Goal: Transaction & Acquisition: Purchase product/service

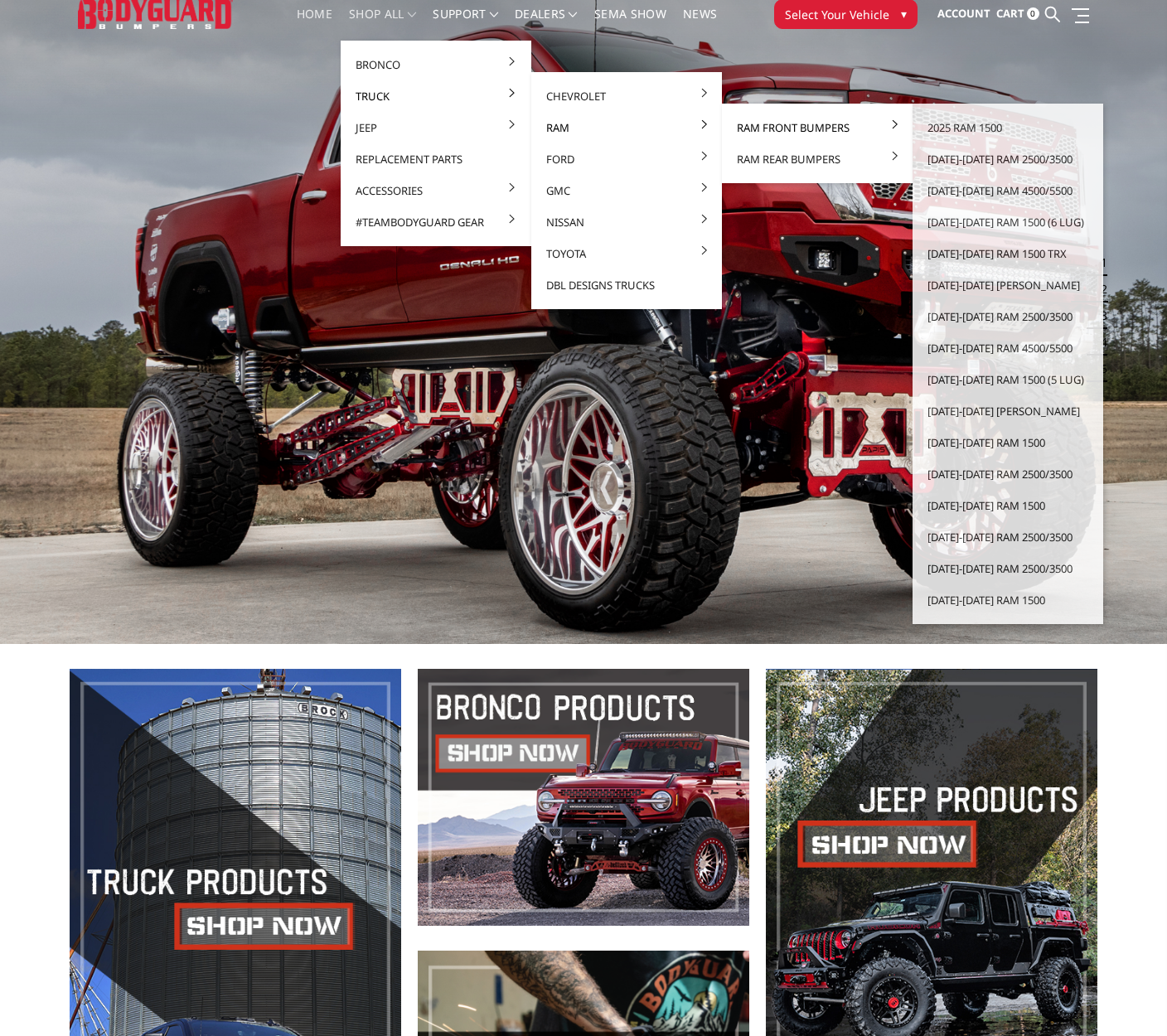
scroll to position [47, 1]
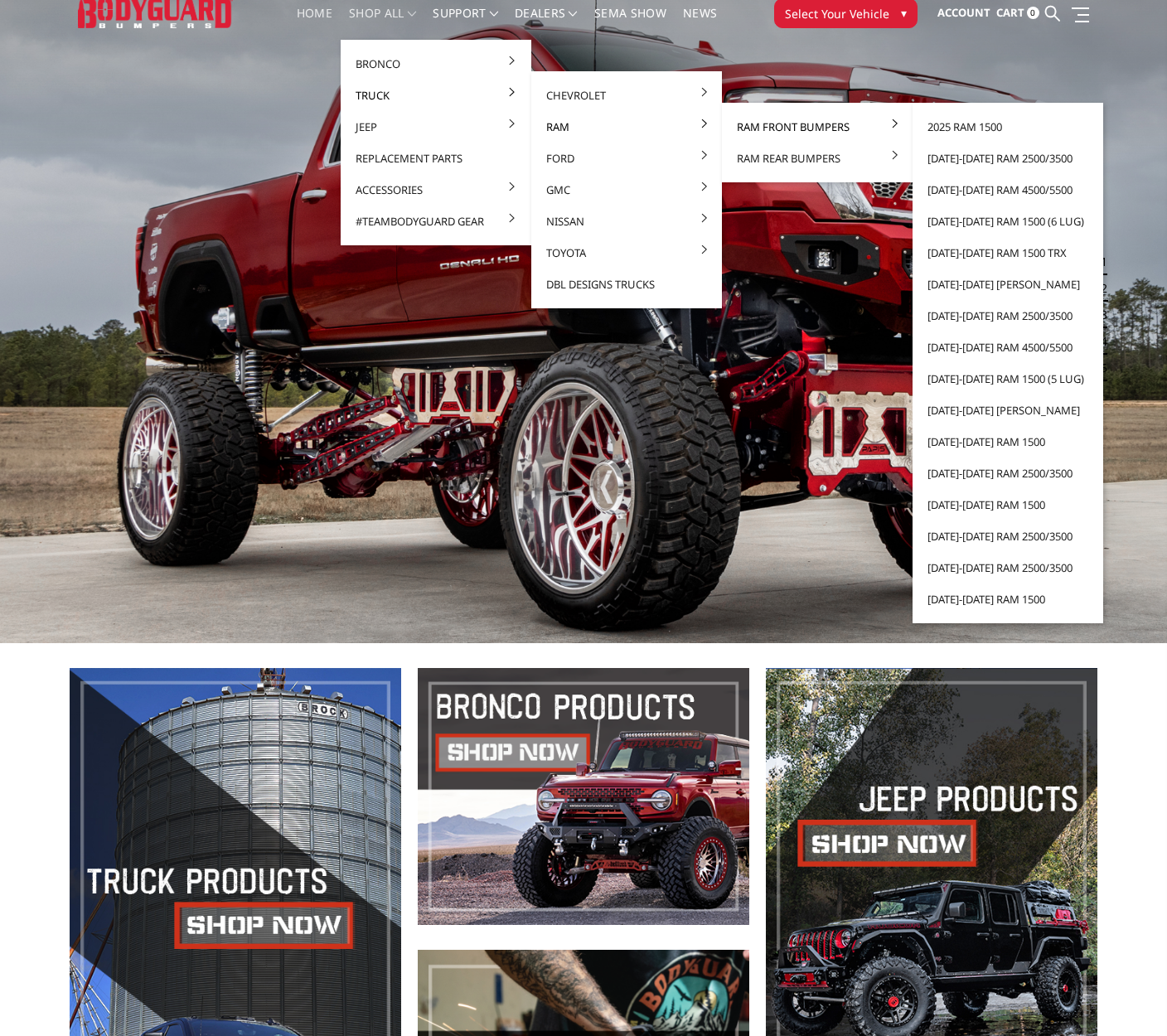
click at [788, 129] on link "Ram Front Bumpers" at bounding box center [817, 127] width 178 height 32
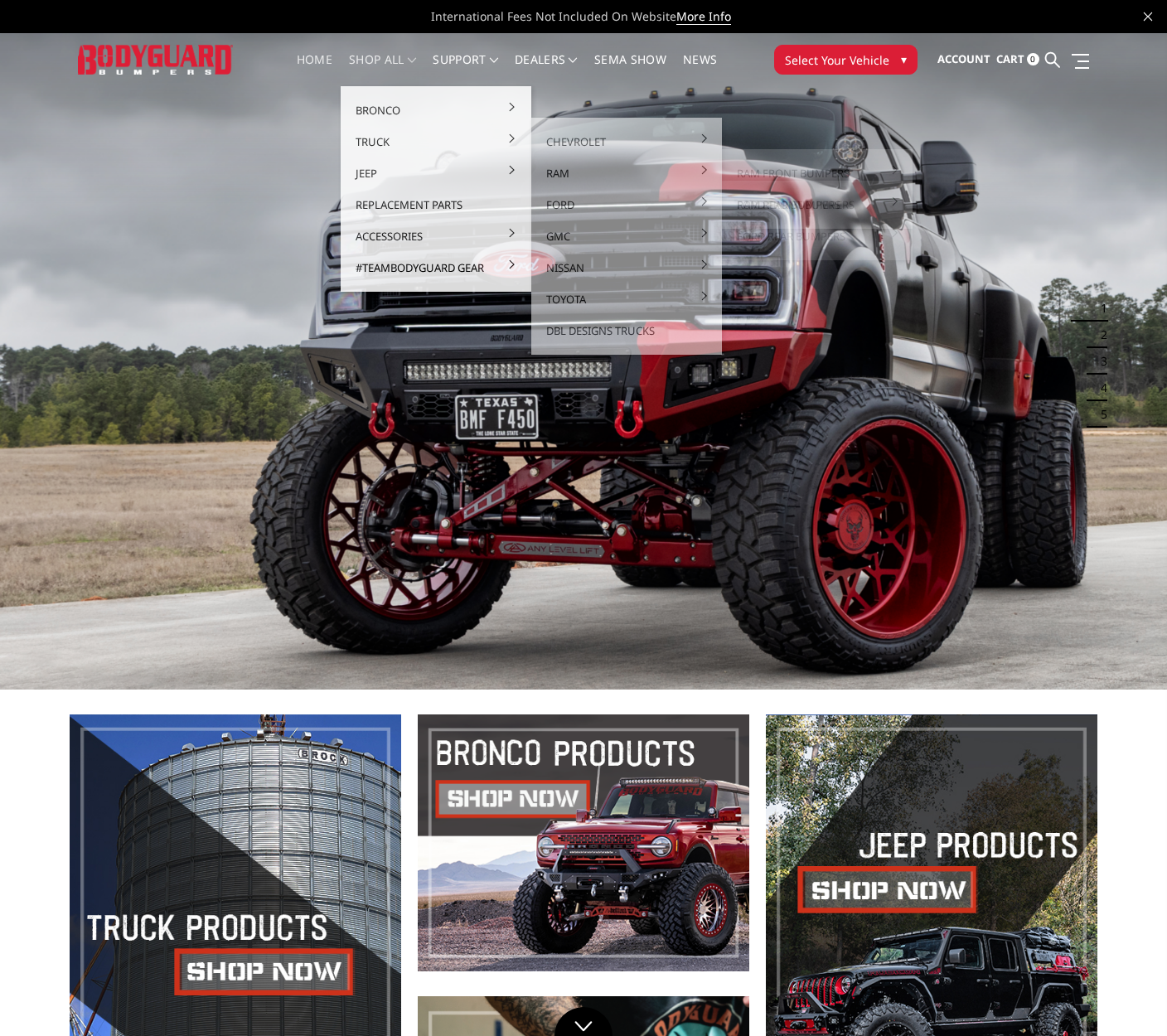
scroll to position [76, 0]
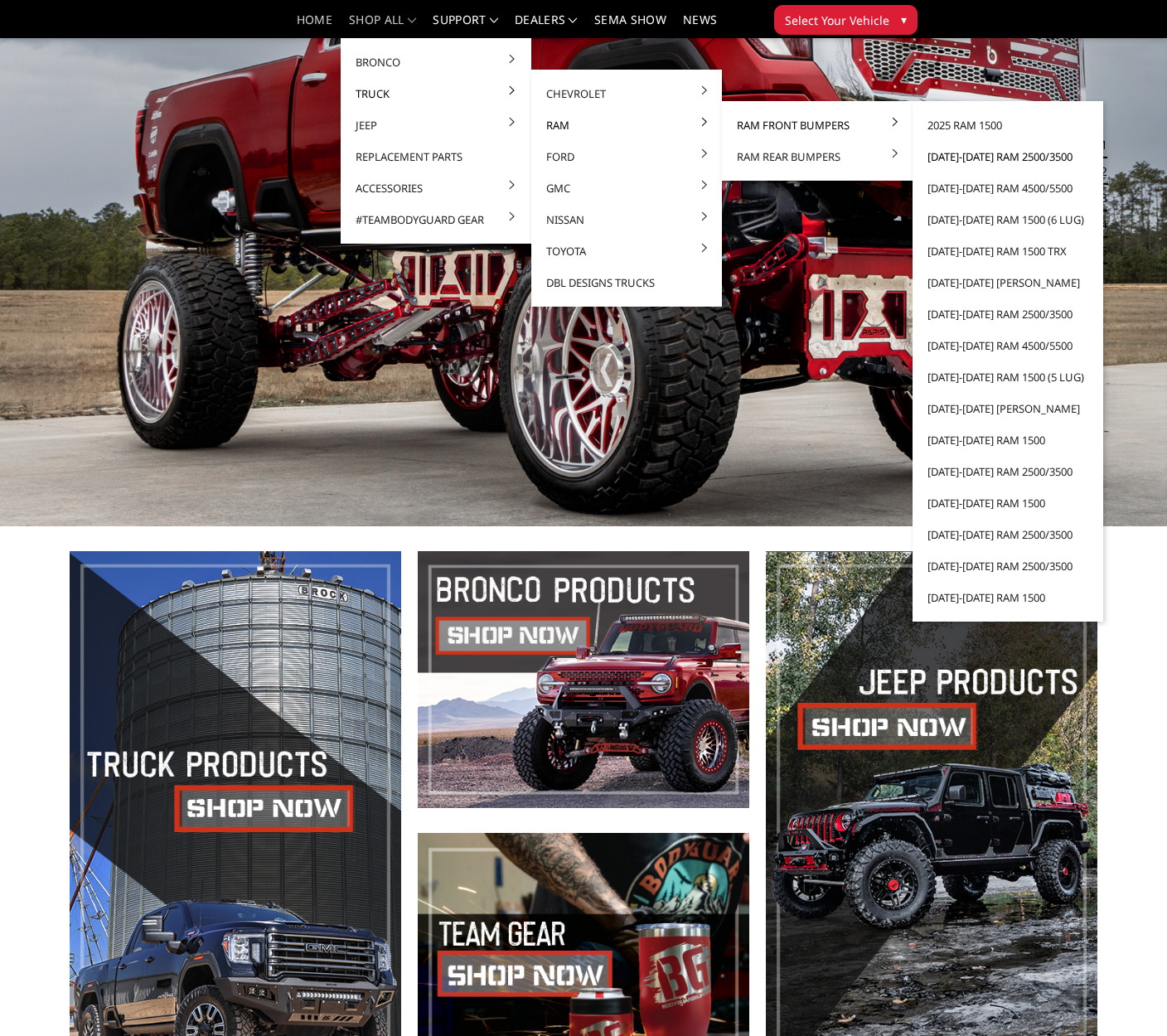
click at [1007, 158] on link "[DATE]-[DATE] Ram 2500/3500" at bounding box center [1008, 157] width 178 height 32
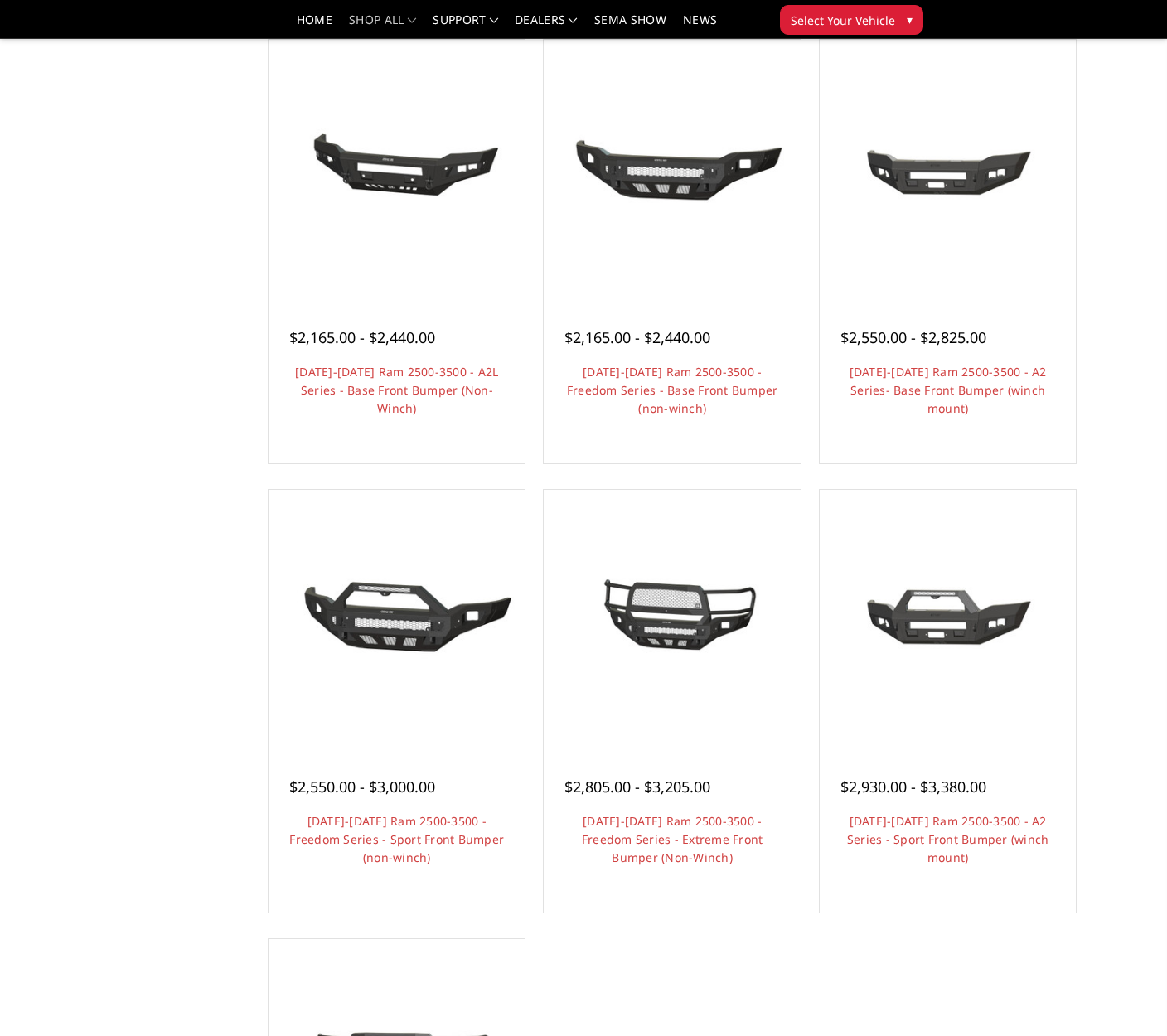
scroll to position [584, 0]
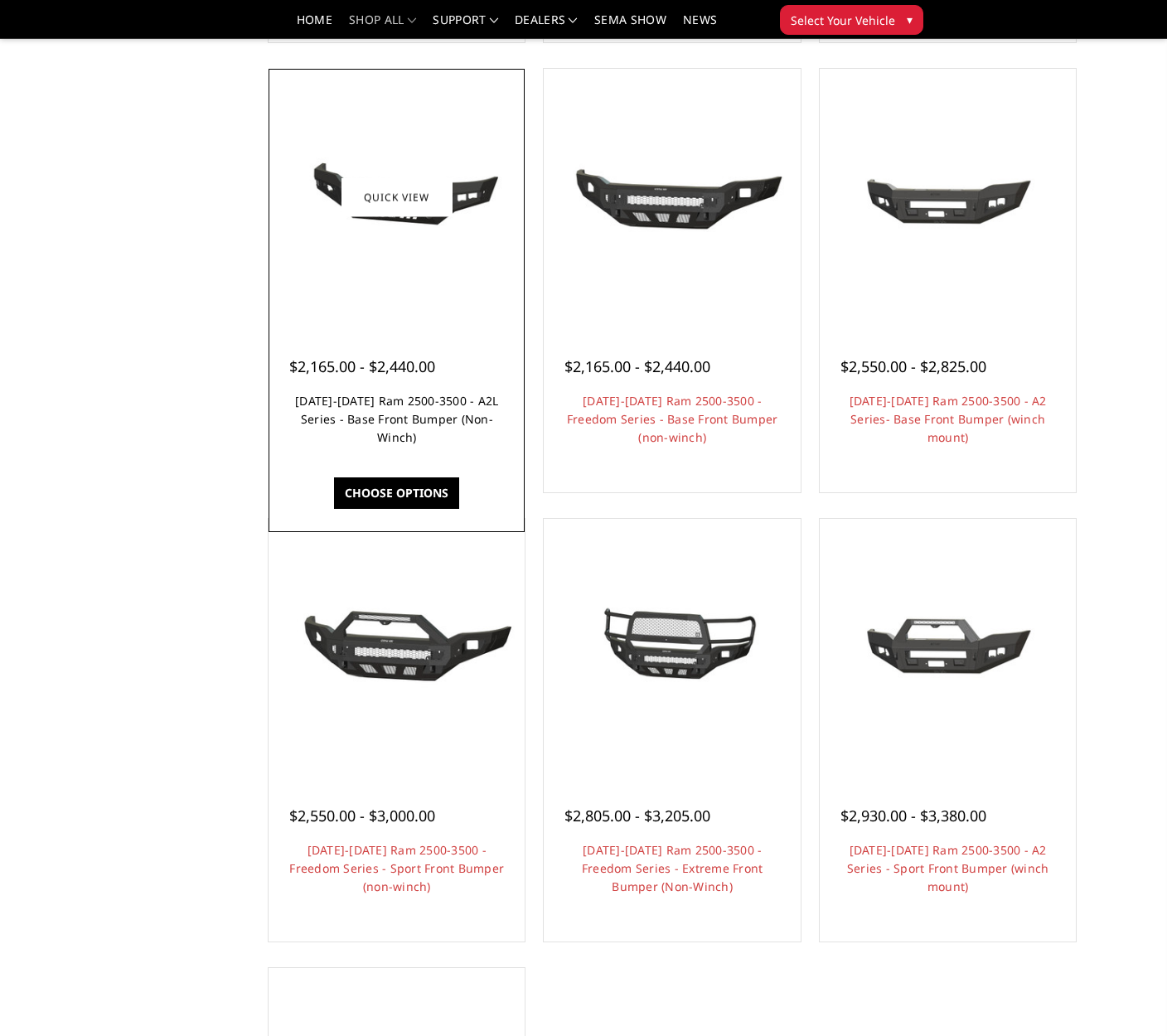
click at [393, 431] on h4 "2019-2024 Ram 2500-3500 - A2L Series - Base Front Bumper (Non-Winch)" at bounding box center [397, 419] width 215 height 55
click at [392, 422] on link "2019-2024 Ram 2500-3500 - A2L Series - Base Front Bumper (Non-Winch)" at bounding box center [397, 418] width 203 height 53
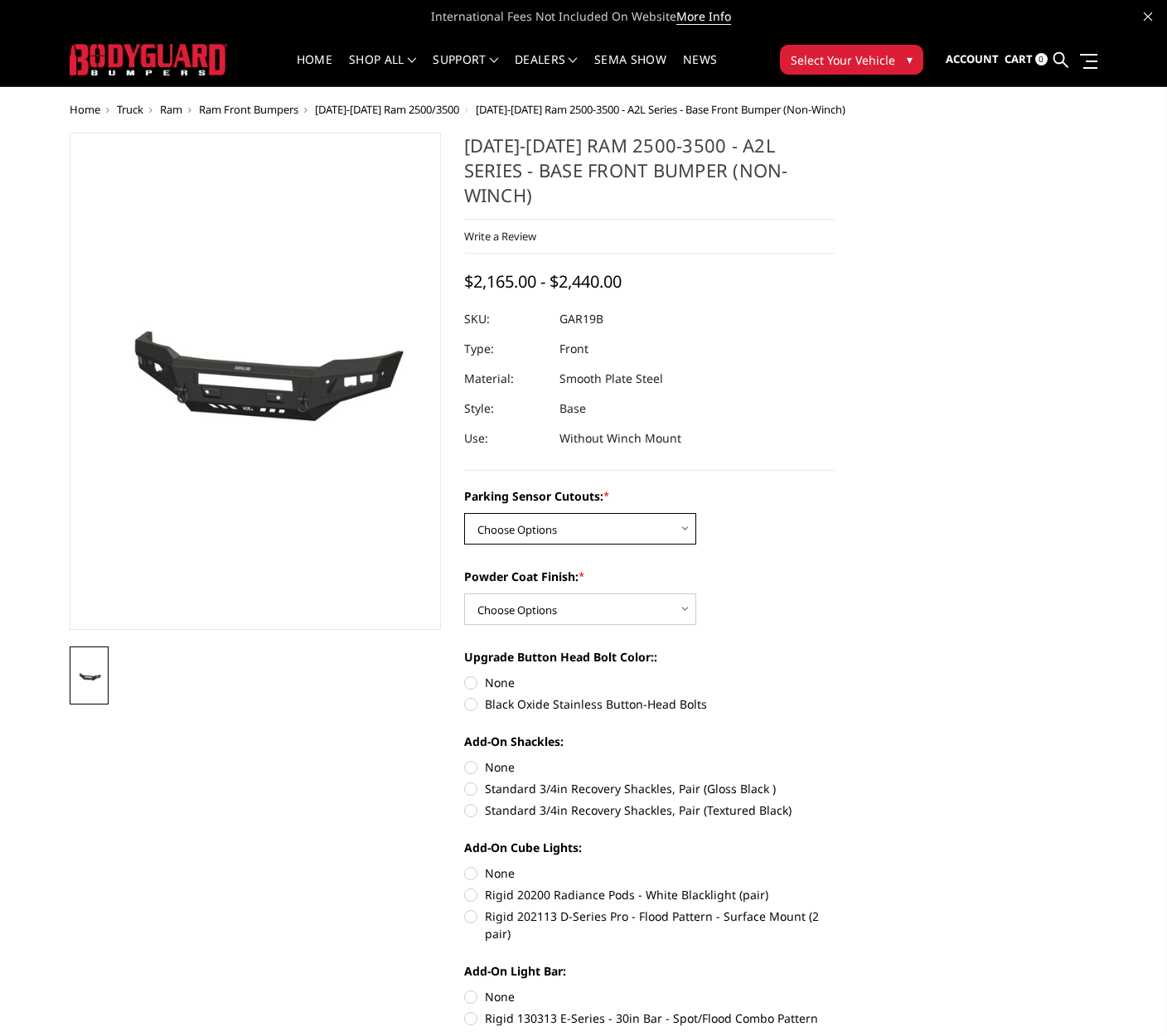
select select "3479"
select select "3480"
click at [476, 695] on label "Black Oxide Stainless Button-Head Bolts" at bounding box center [650, 703] width 372 height 18
click at [835, 675] on input "Black Oxide Stainless Button-Head Bolts" at bounding box center [835, 674] width 1 height 1
radio input "true"
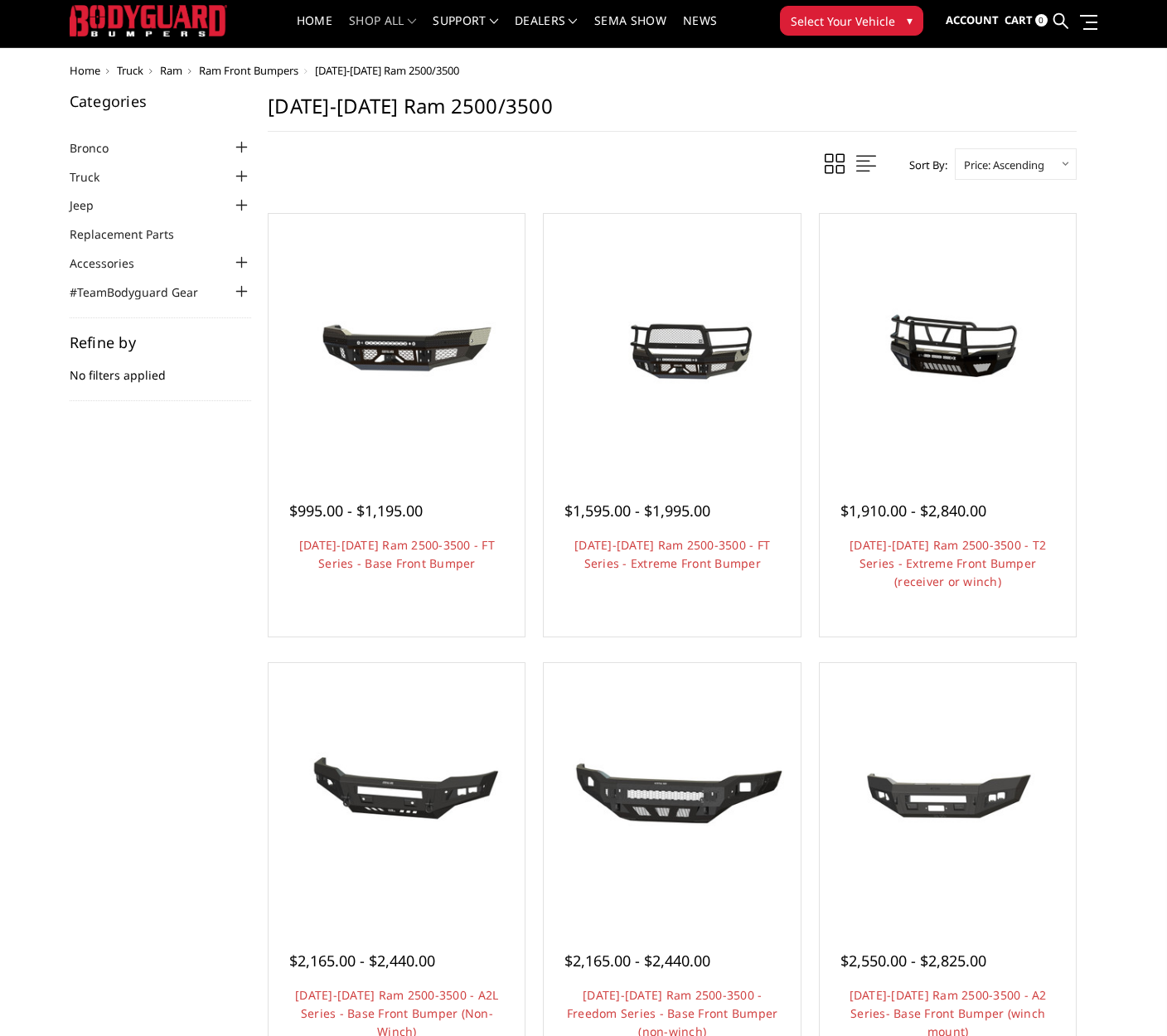
scroll to position [51, 0]
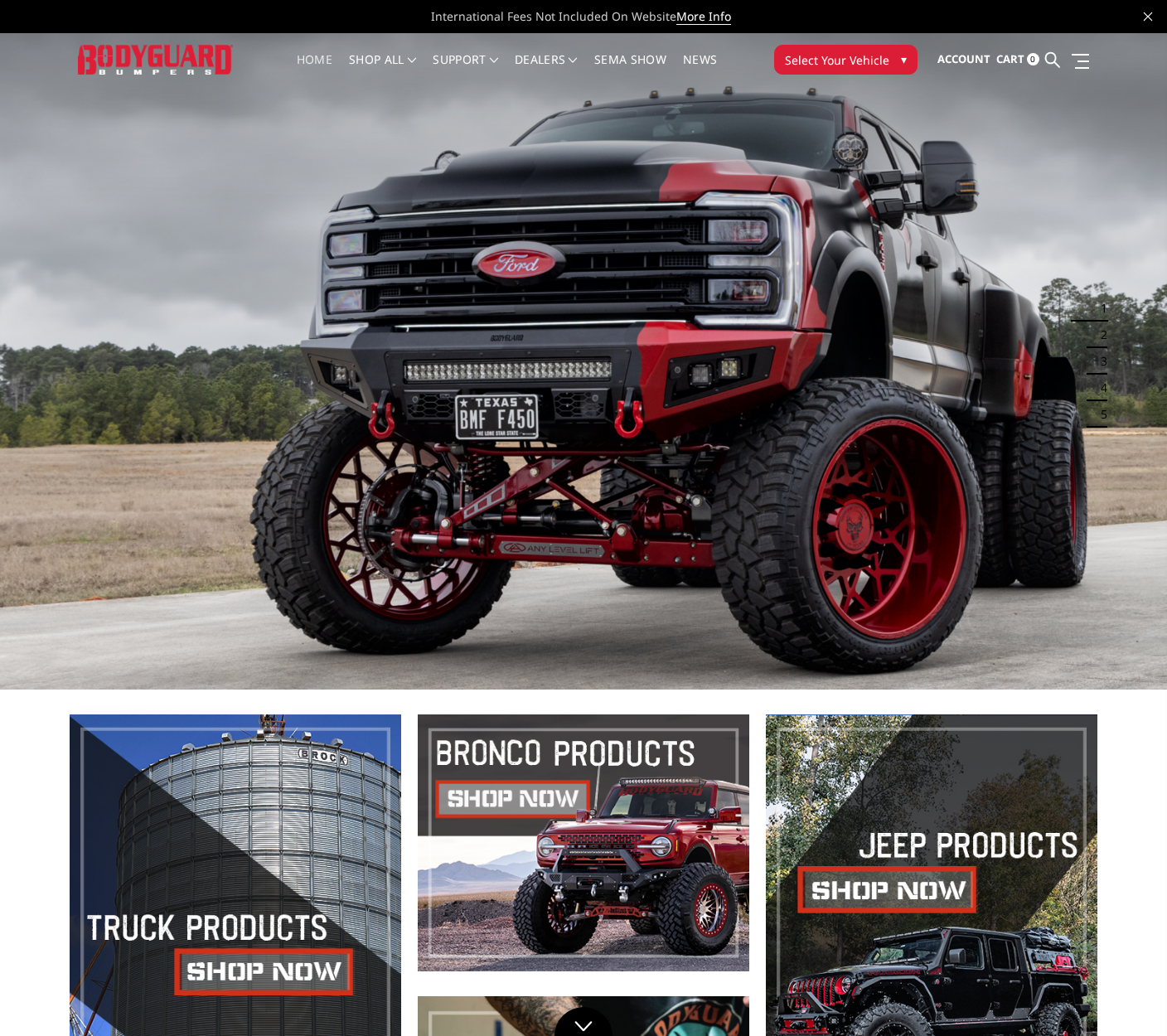
scroll to position [76, 0]
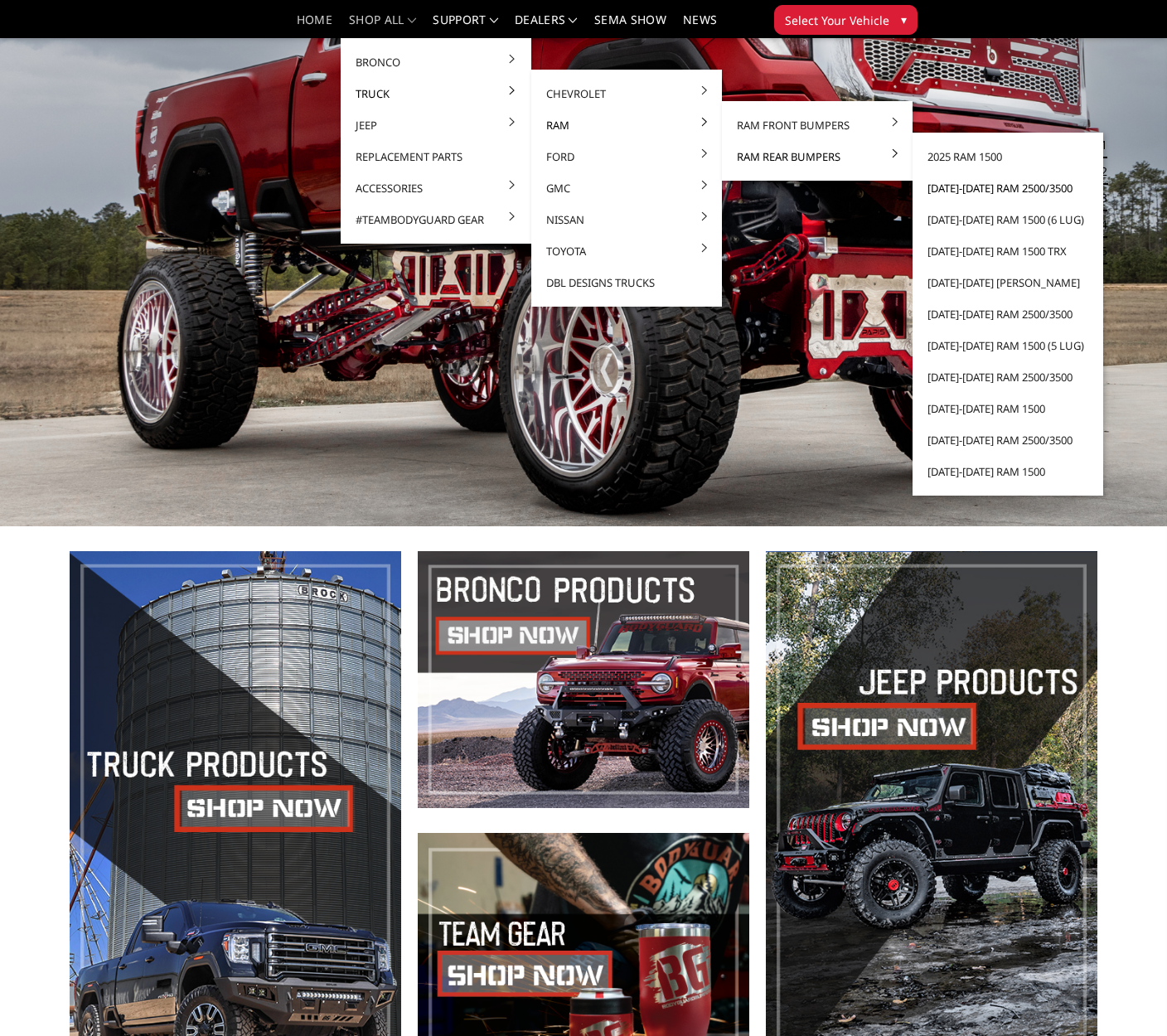
click at [969, 185] on link "[DATE]-[DATE] Ram 2500/3500" at bounding box center [1008, 188] width 178 height 32
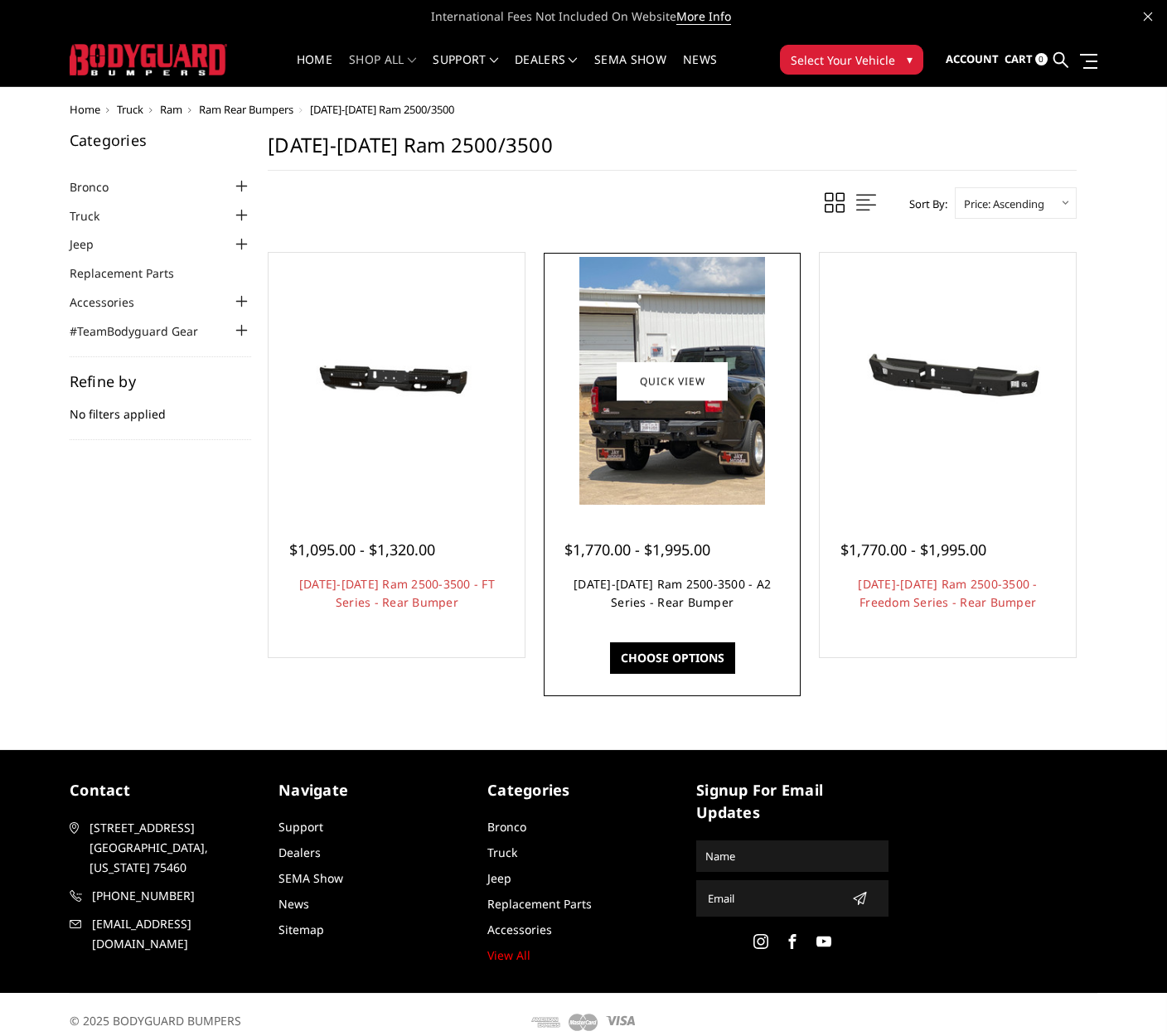
click at [689, 610] on link "[DATE]-[DATE] Ram 2500-3500 - A2 Series - Rear Bumper" at bounding box center [672, 593] width 198 height 34
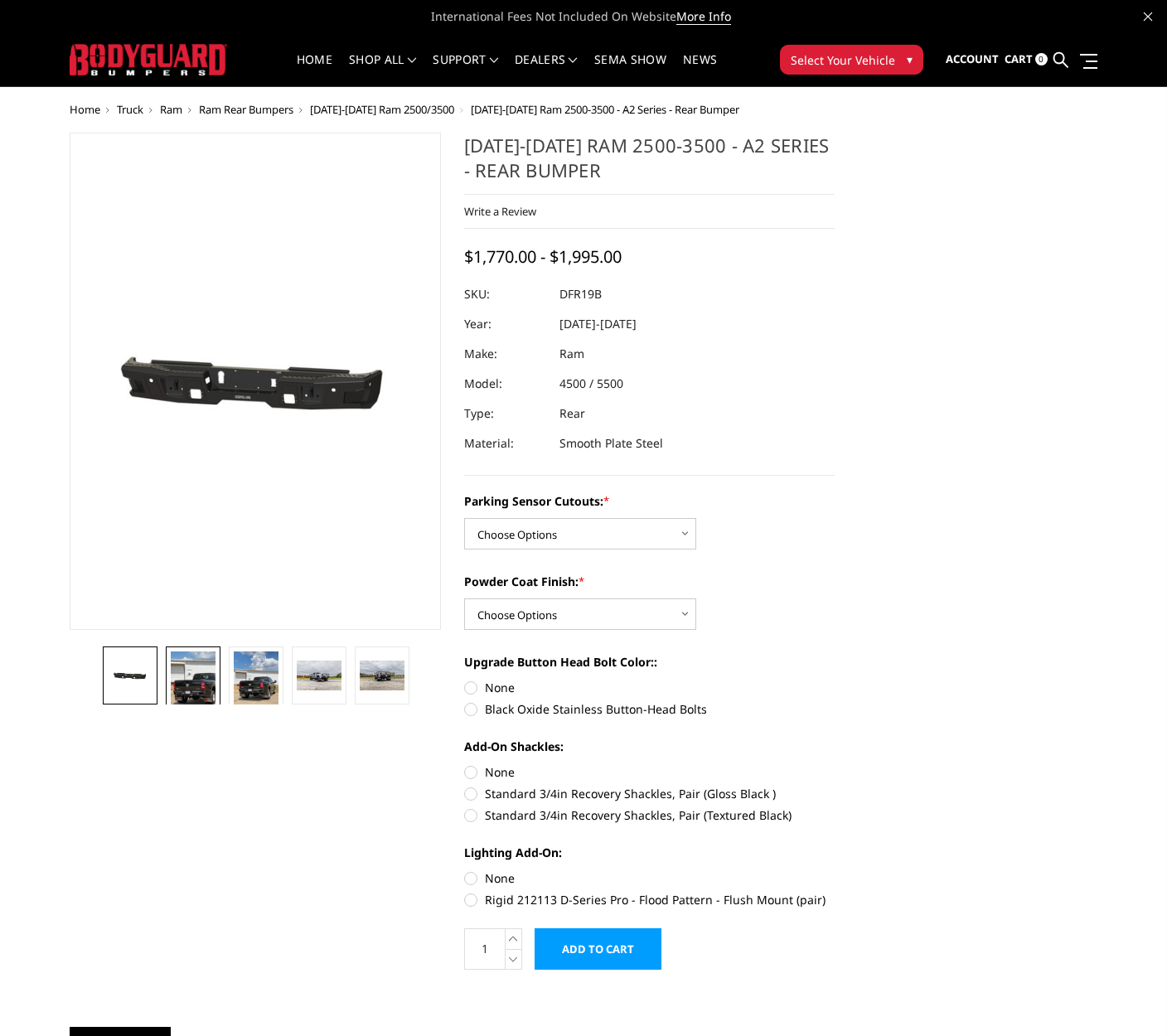
click at [198, 690] on img at bounding box center [193, 682] width 45 height 60
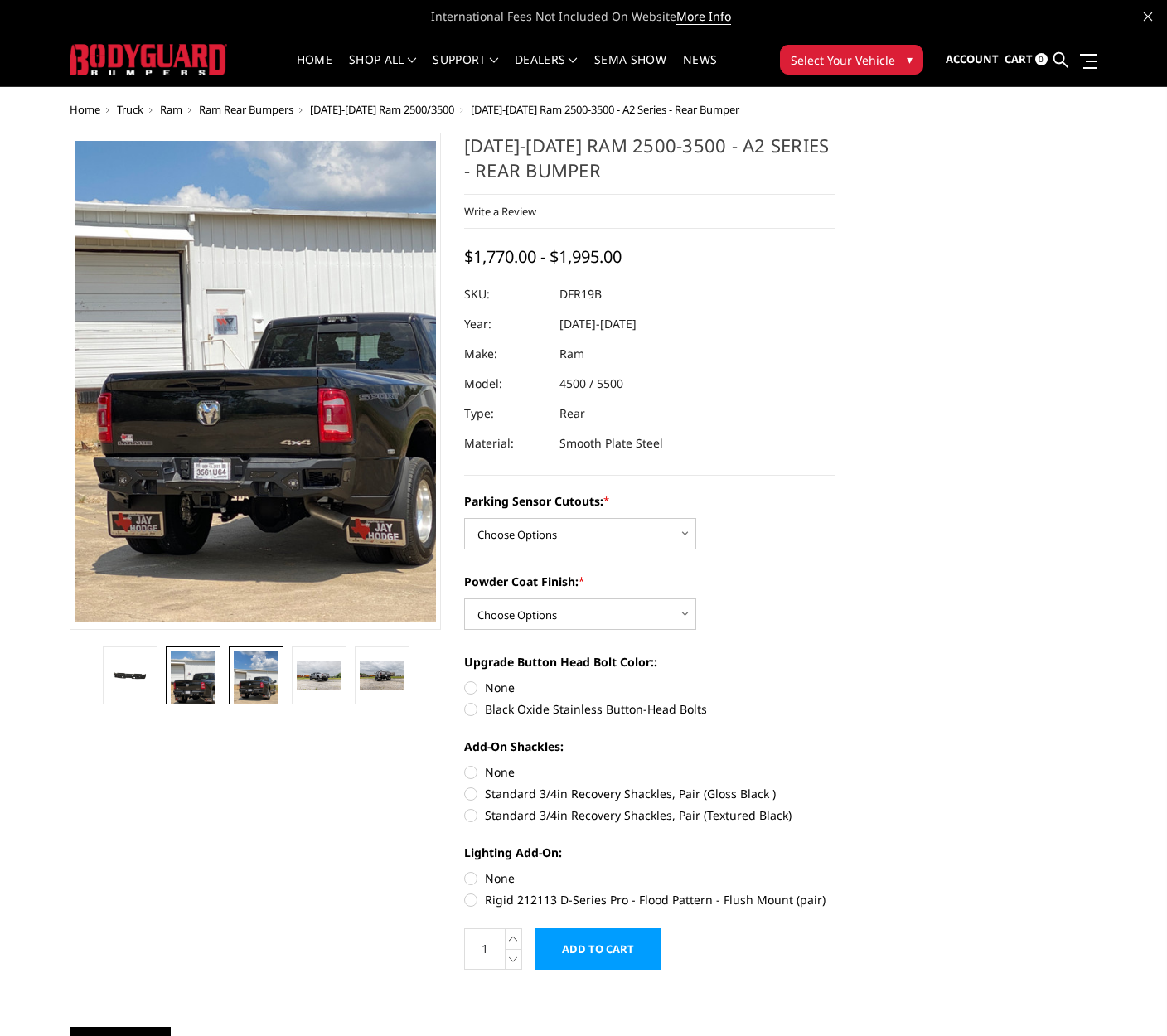
click at [229, 688] on link at bounding box center [257, 682] width 55 height 70
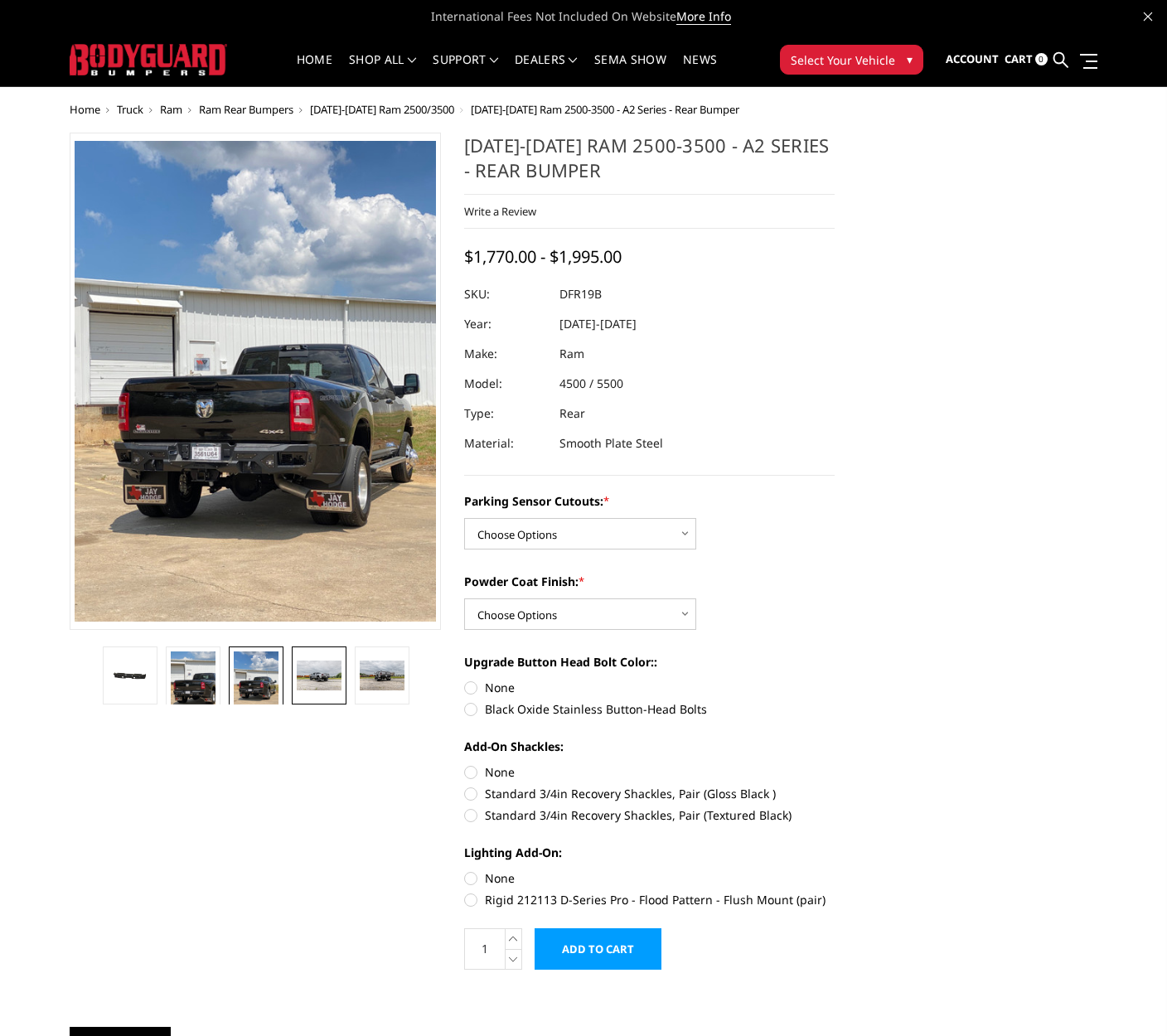
click at [310, 678] on img at bounding box center [319, 676] width 45 height 30
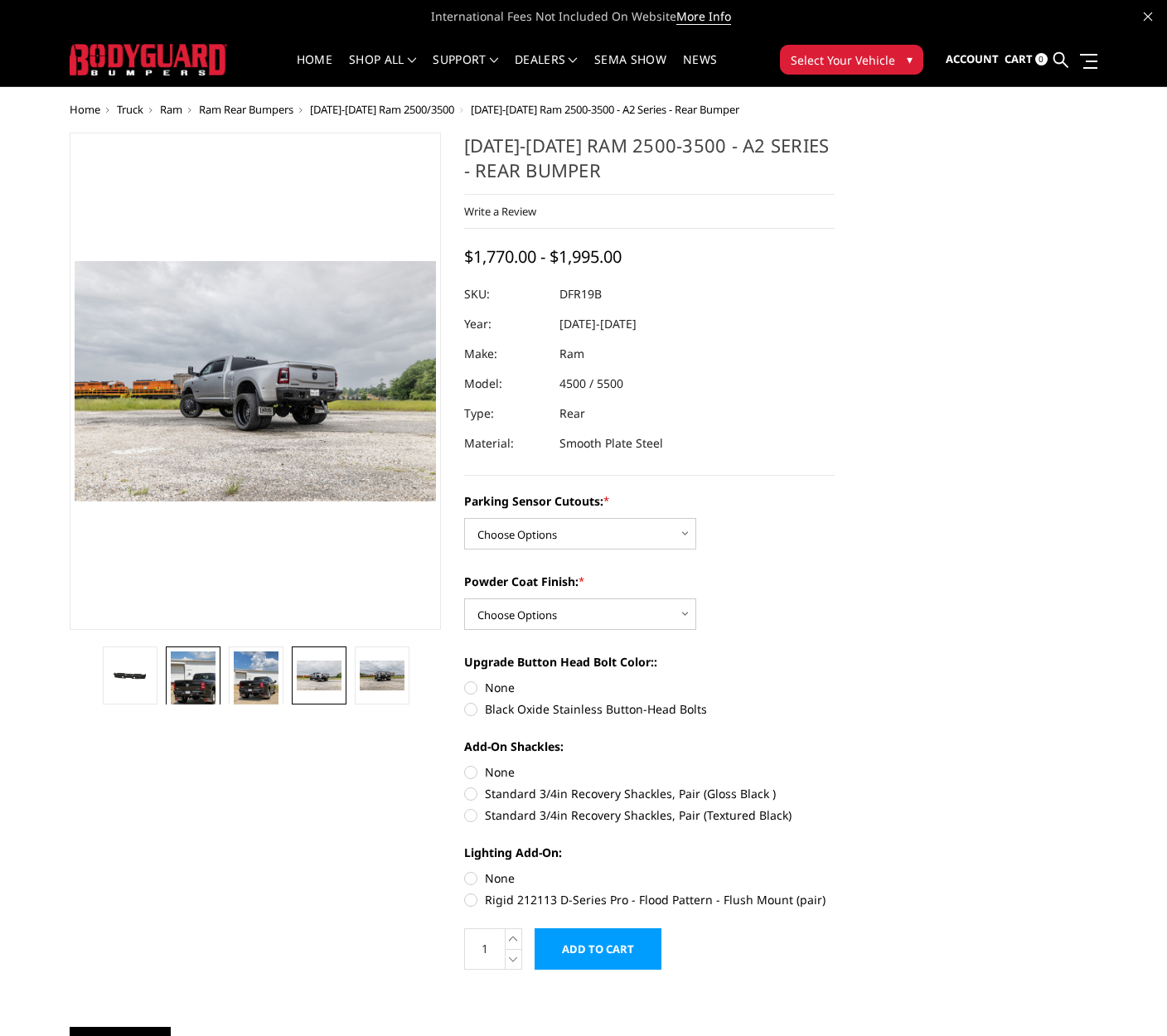
click at [200, 683] on img at bounding box center [193, 682] width 45 height 60
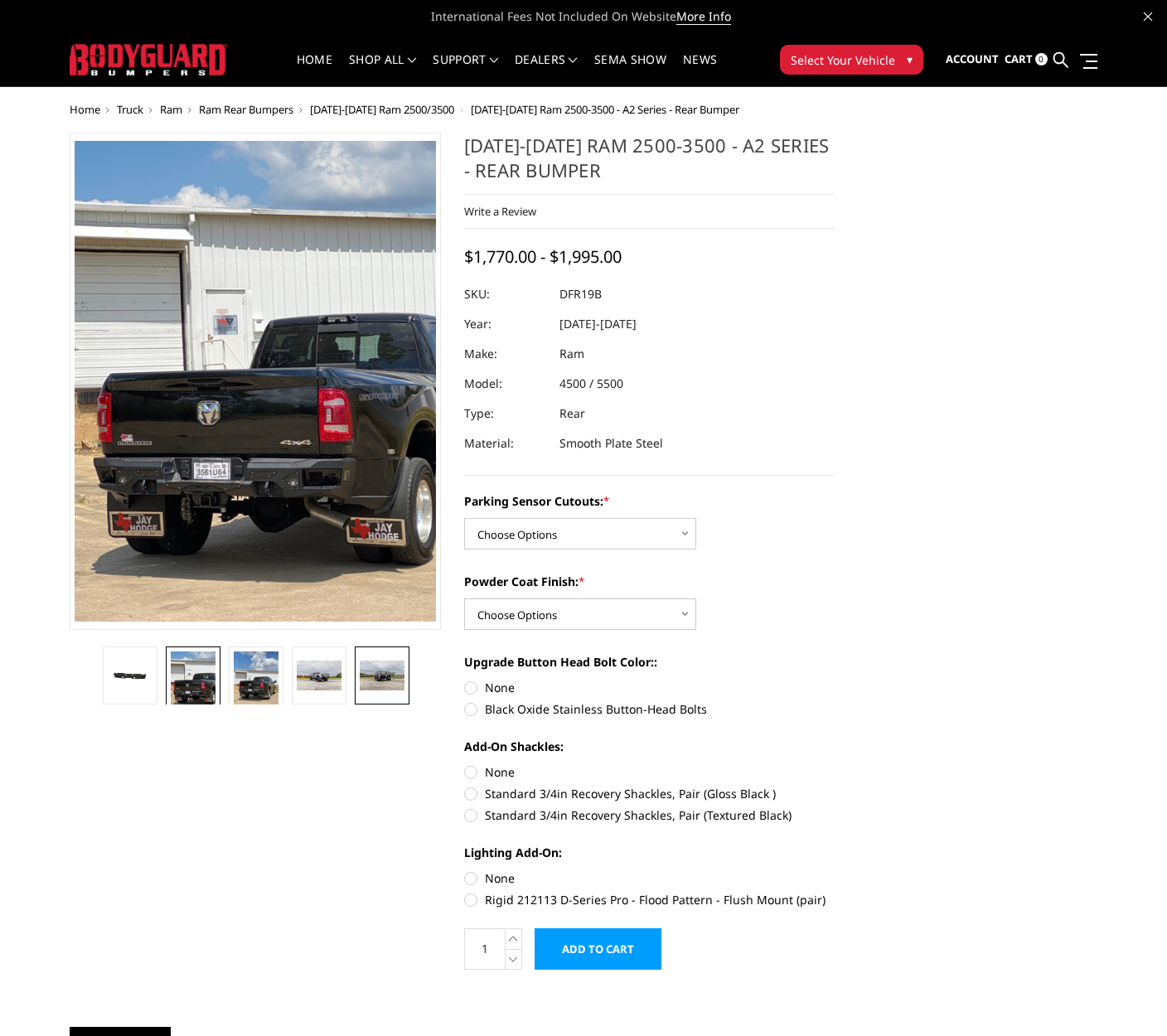
click at [370, 671] on img at bounding box center [383, 676] width 45 height 30
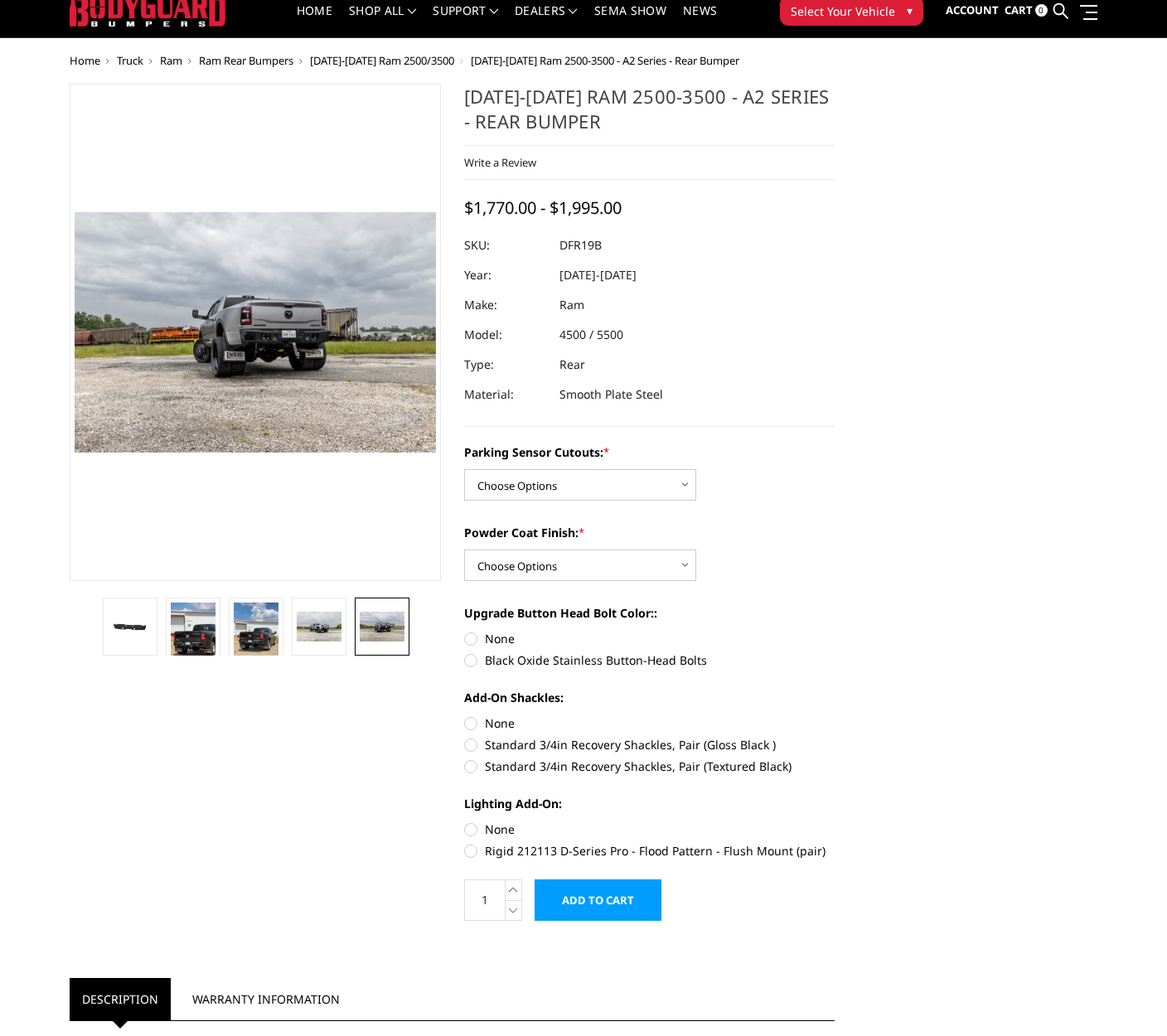
click at [382, 638] on img at bounding box center [383, 627] width 45 height 30
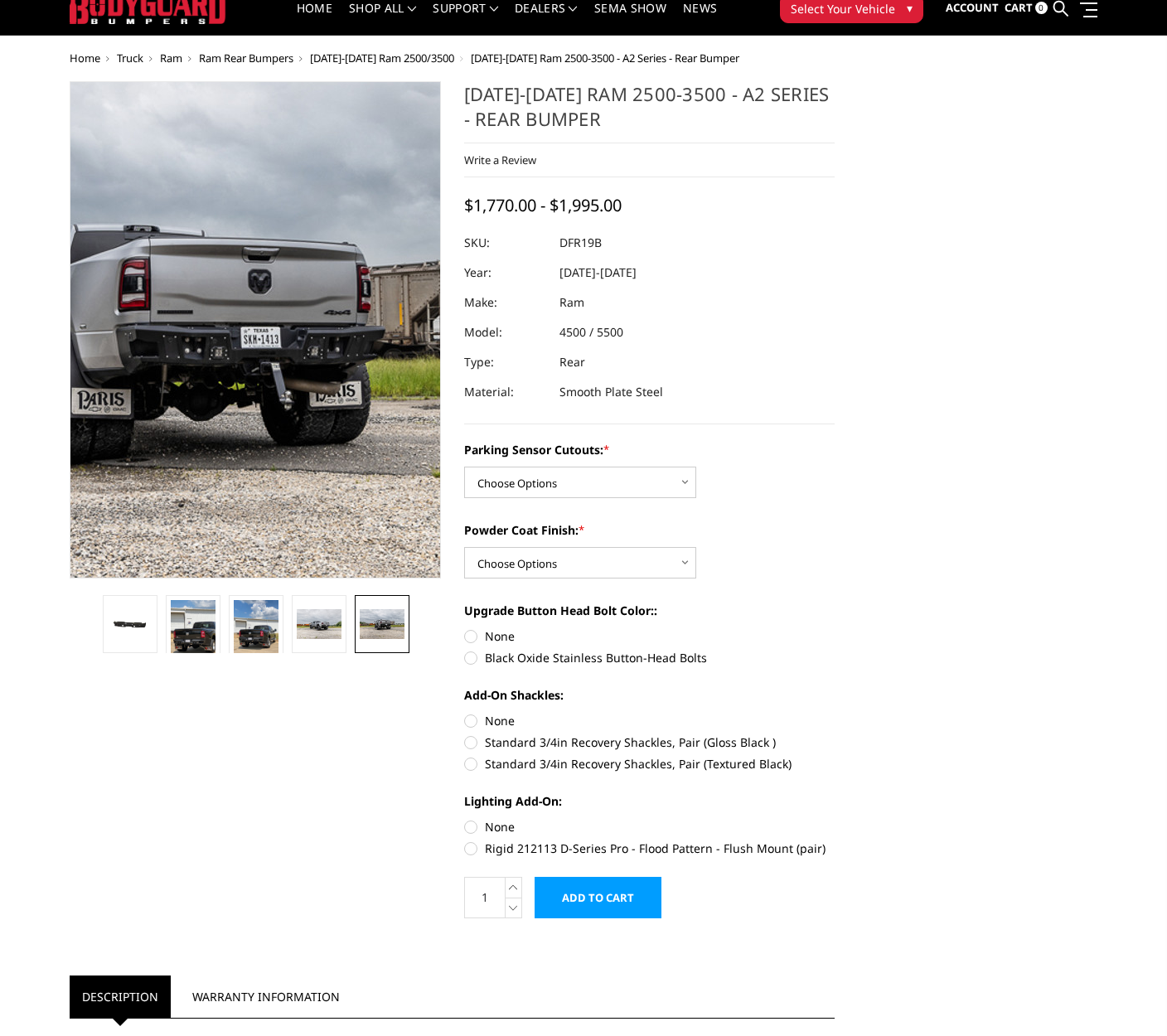
click at [308, 325] on img at bounding box center [161, 333] width 1061 height 708
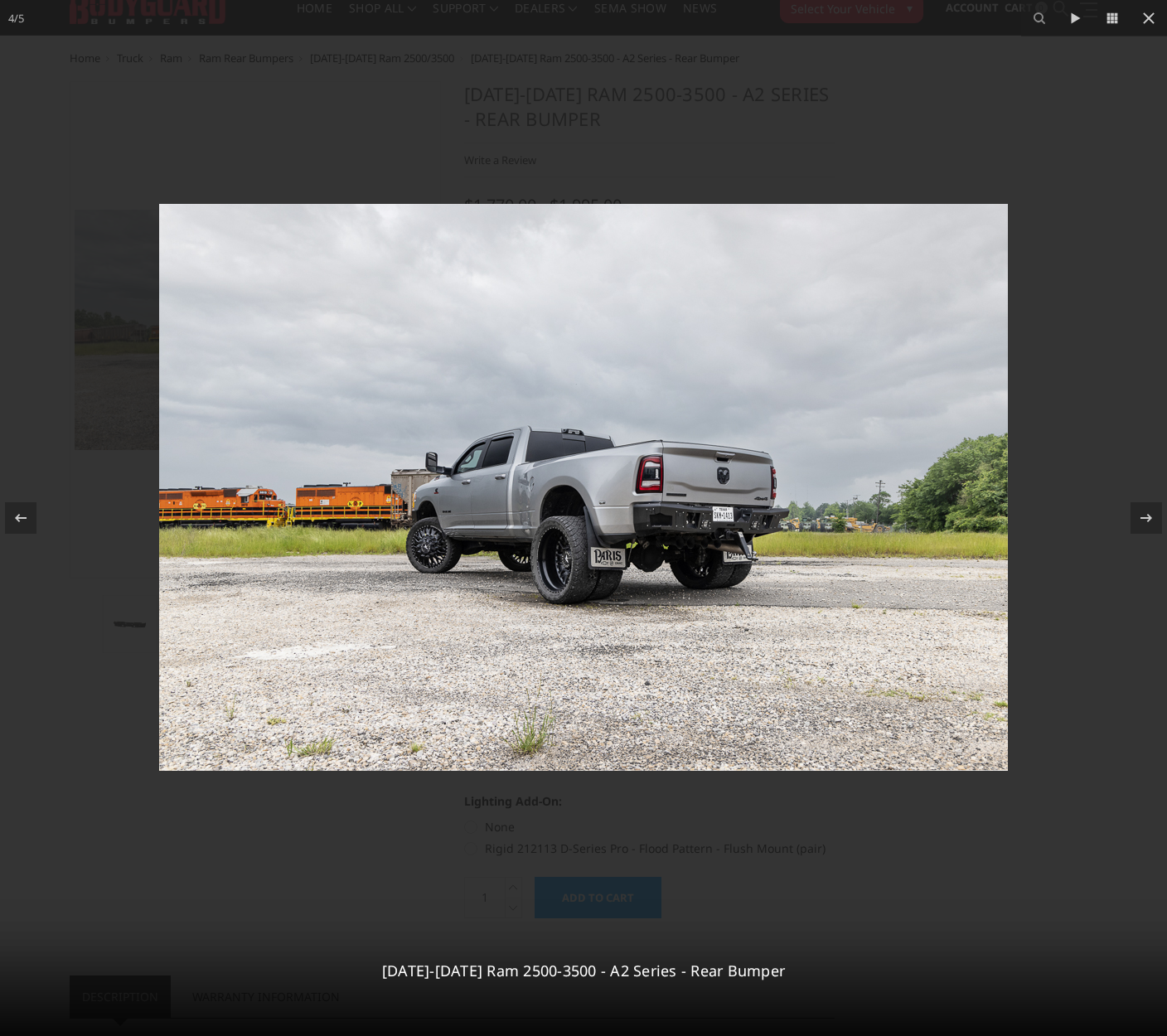
click at [407, 708] on img at bounding box center [584, 488] width 849 height 567
click at [12, 518] on icon at bounding box center [21, 518] width 20 height 20
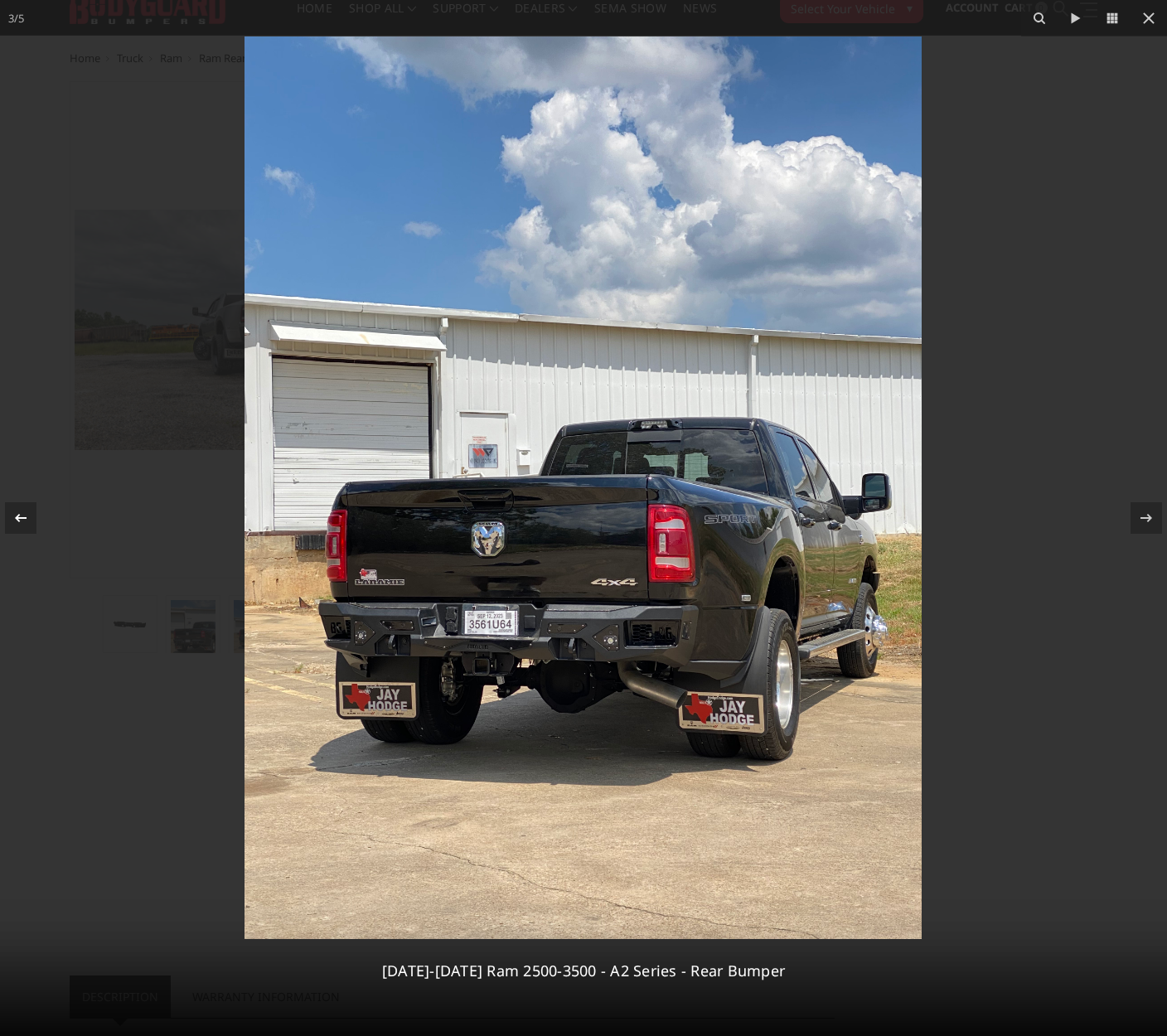
click at [11, 512] on icon at bounding box center [21, 518] width 20 height 20
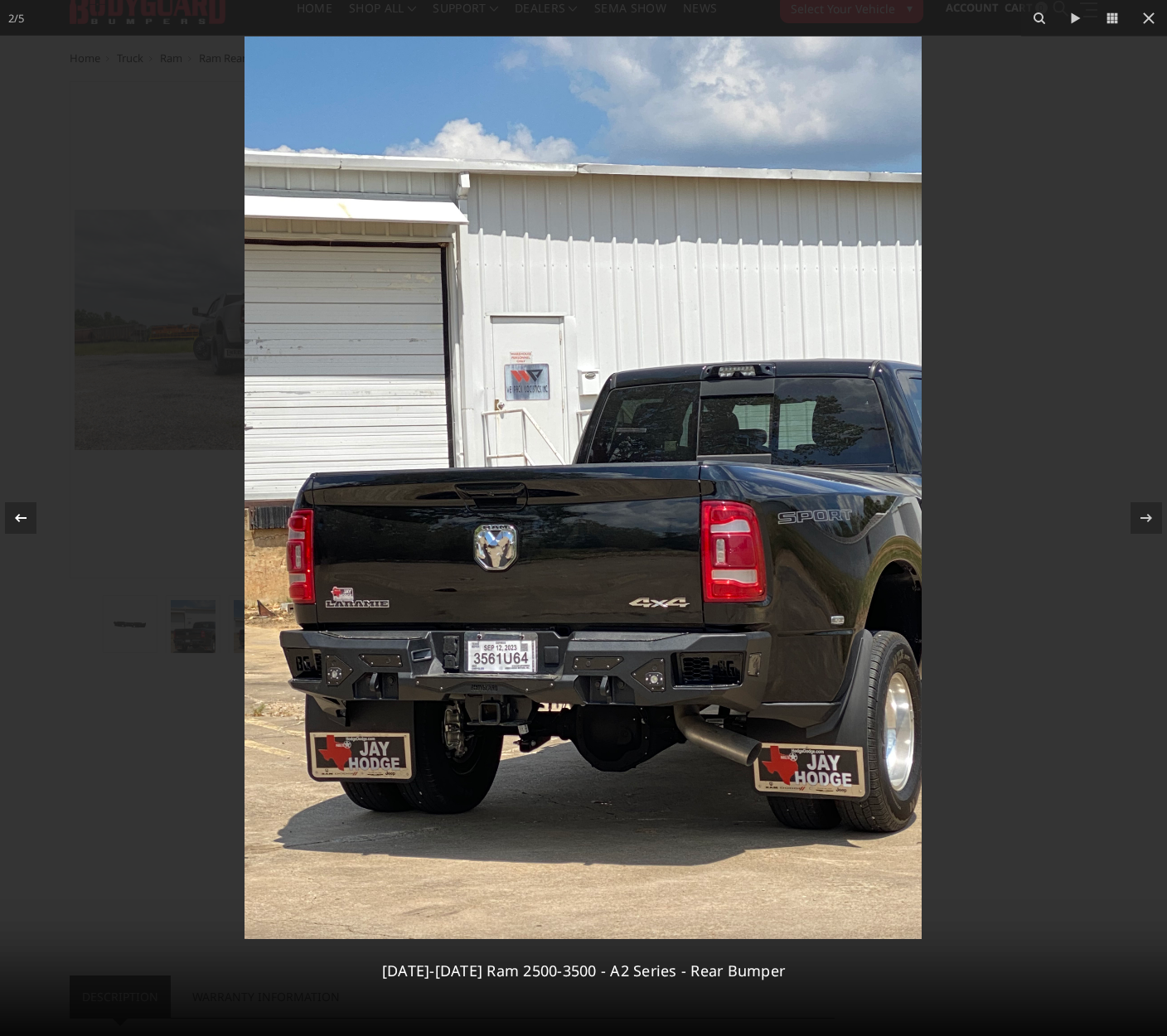
click at [11, 512] on icon at bounding box center [21, 518] width 20 height 20
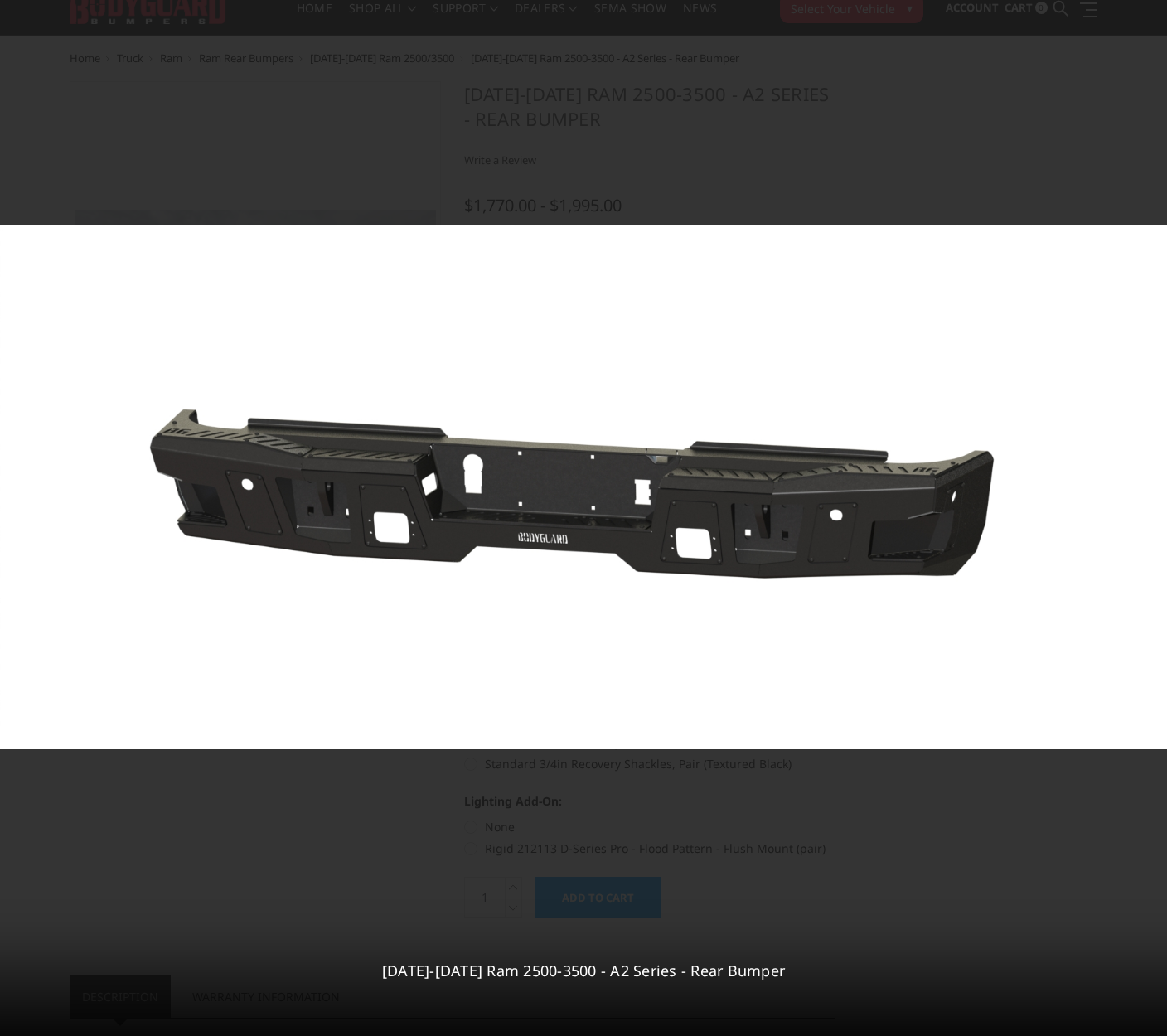
click at [11, 512] on div "1 / 5 2019-2025 Ram 2500-3500 - A2 Series - Rear Bumper" at bounding box center [584, 518] width 1167 height 1036
click at [1145, 516] on icon at bounding box center [1147, 518] width 20 height 20
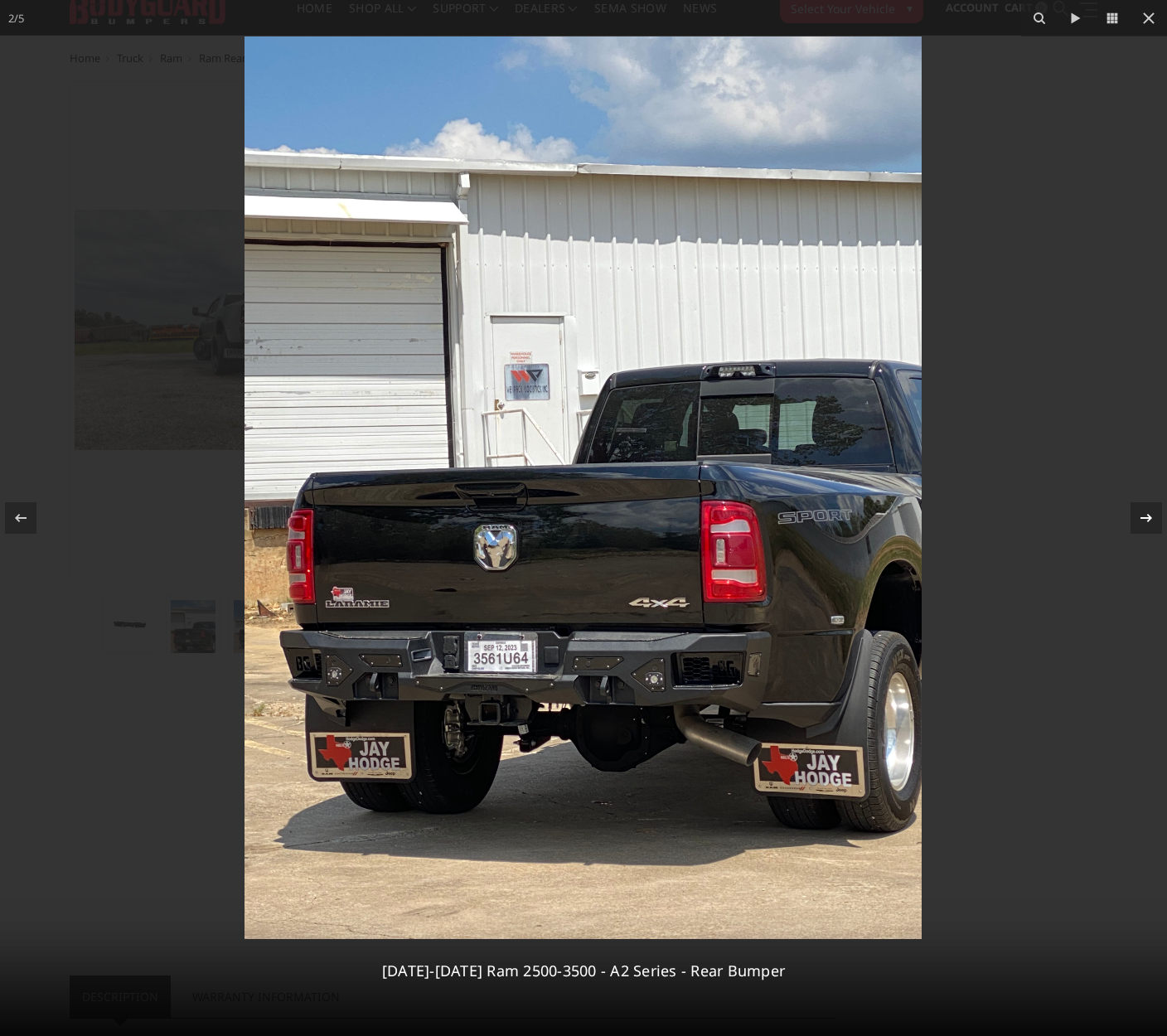
click at [1144, 516] on icon at bounding box center [1147, 518] width 20 height 20
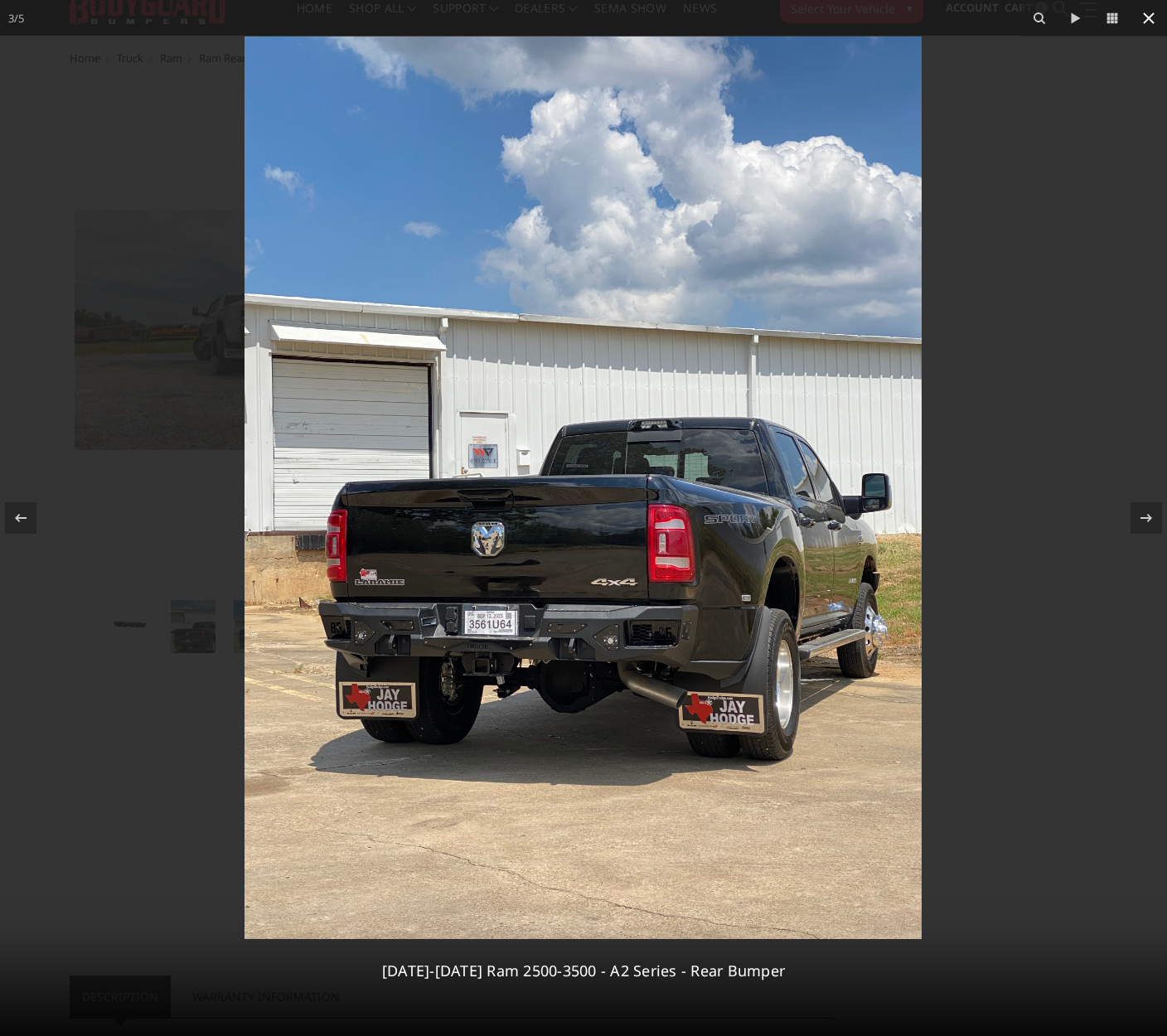
click at [1145, 17] on icon at bounding box center [1149, 18] width 20 height 20
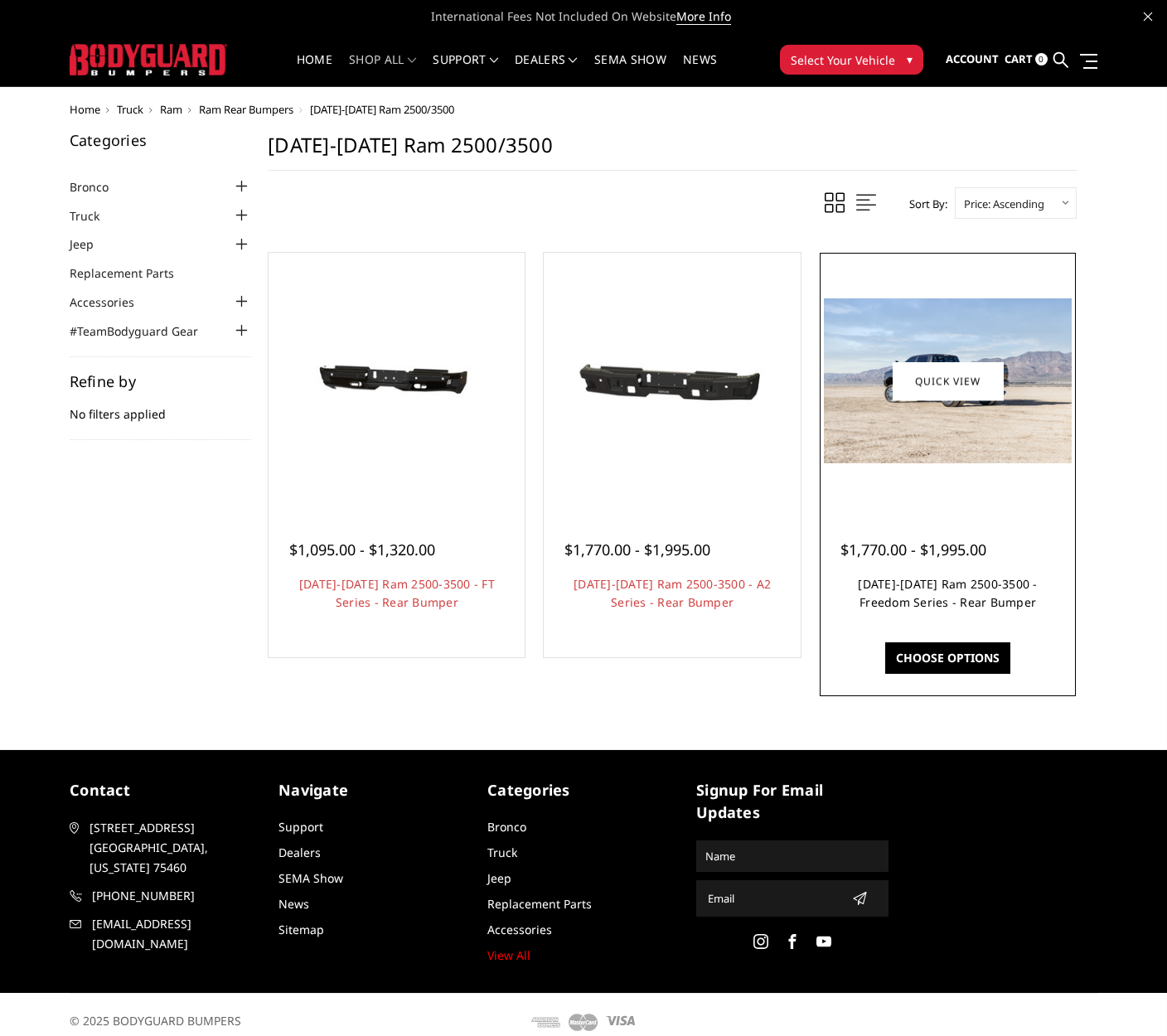
click at [954, 610] on link "[DATE]-[DATE] Ram 2500-3500 - Freedom Series - Rear Bumper" at bounding box center [947, 593] width 179 height 34
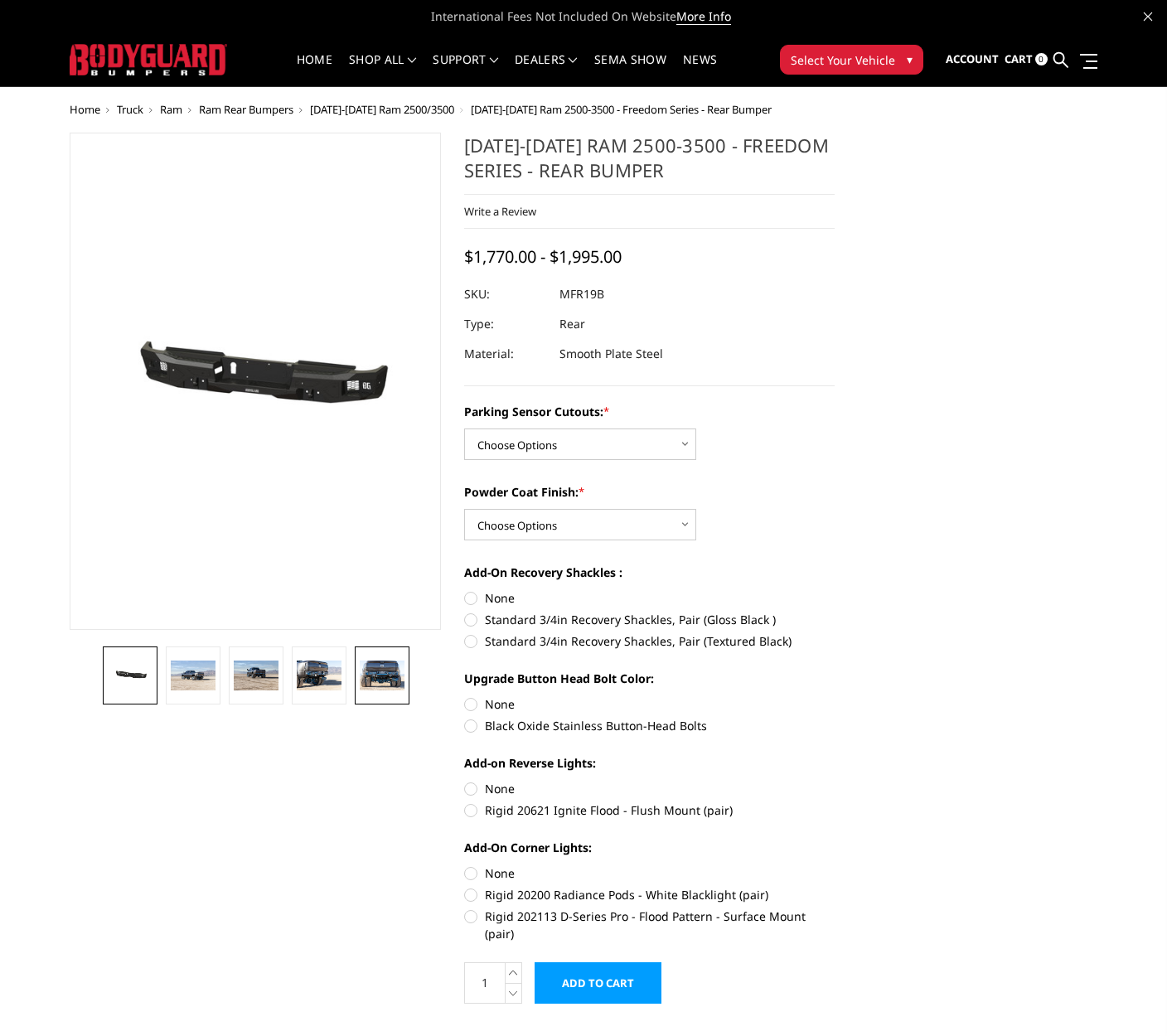
click at [381, 678] on img at bounding box center [383, 676] width 45 height 30
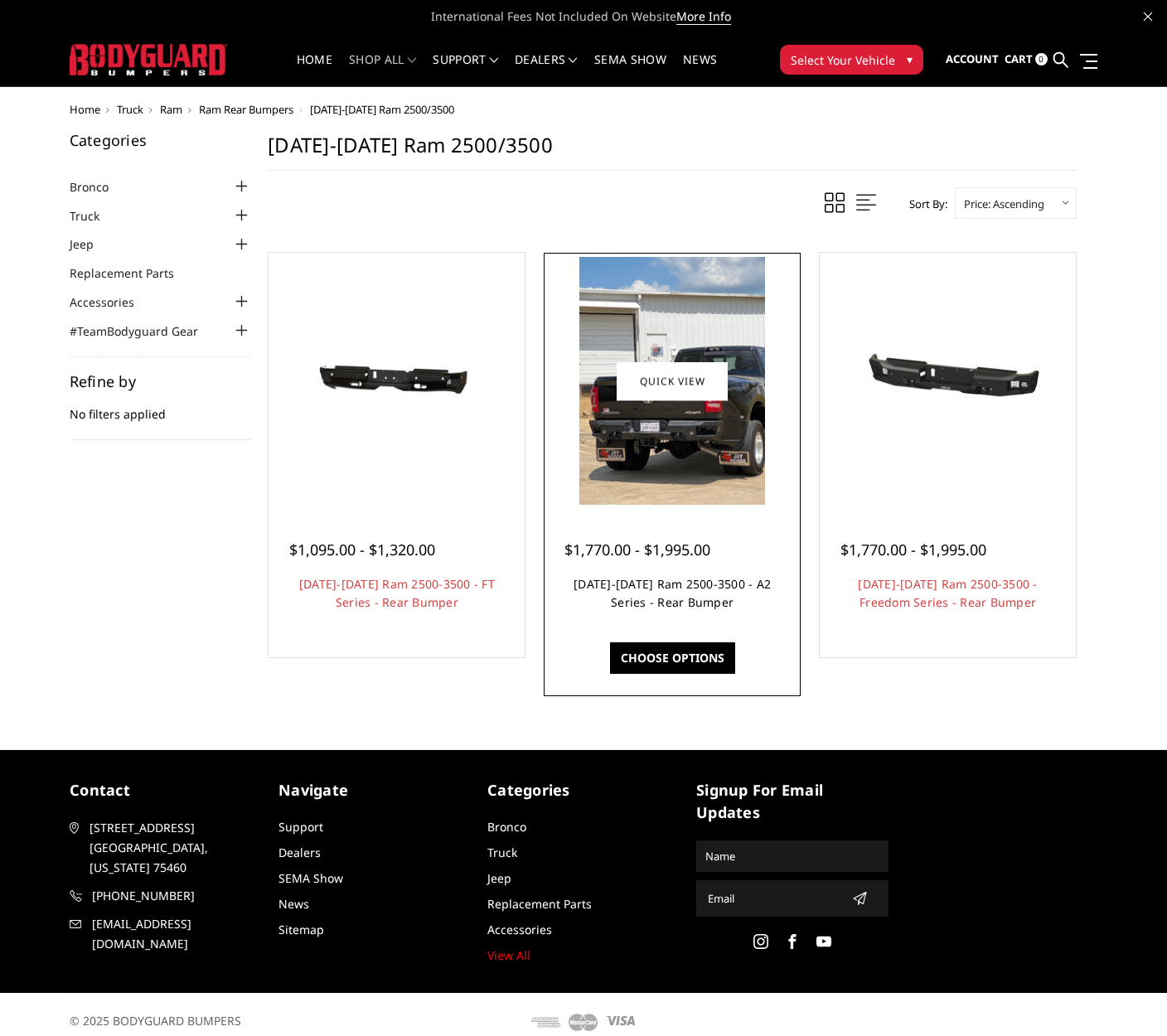
click at [688, 610] on link "[DATE]-[DATE] Ram 2500-3500 - A2 Series - Rear Bumper" at bounding box center [672, 593] width 198 height 34
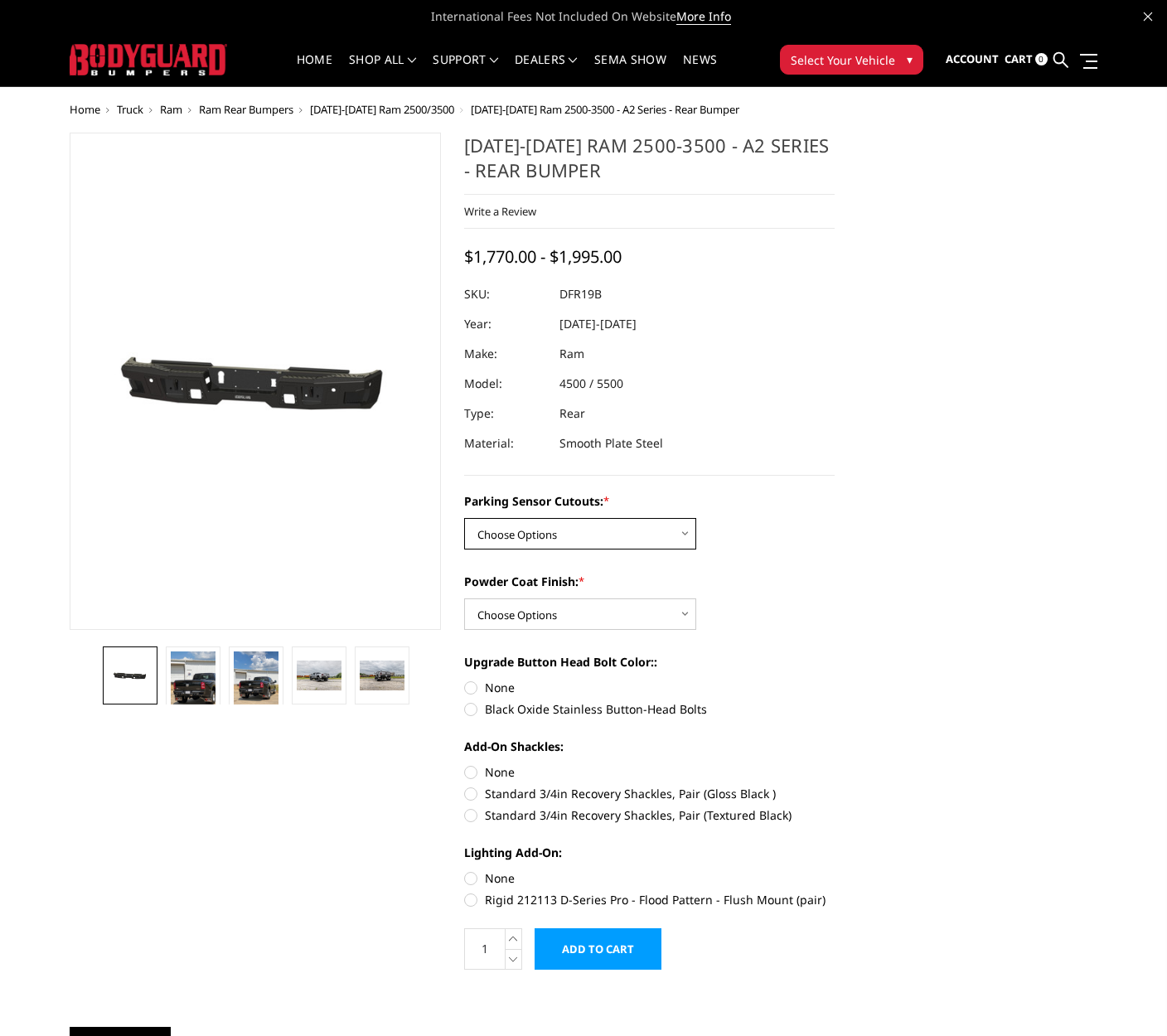
select select "2165"
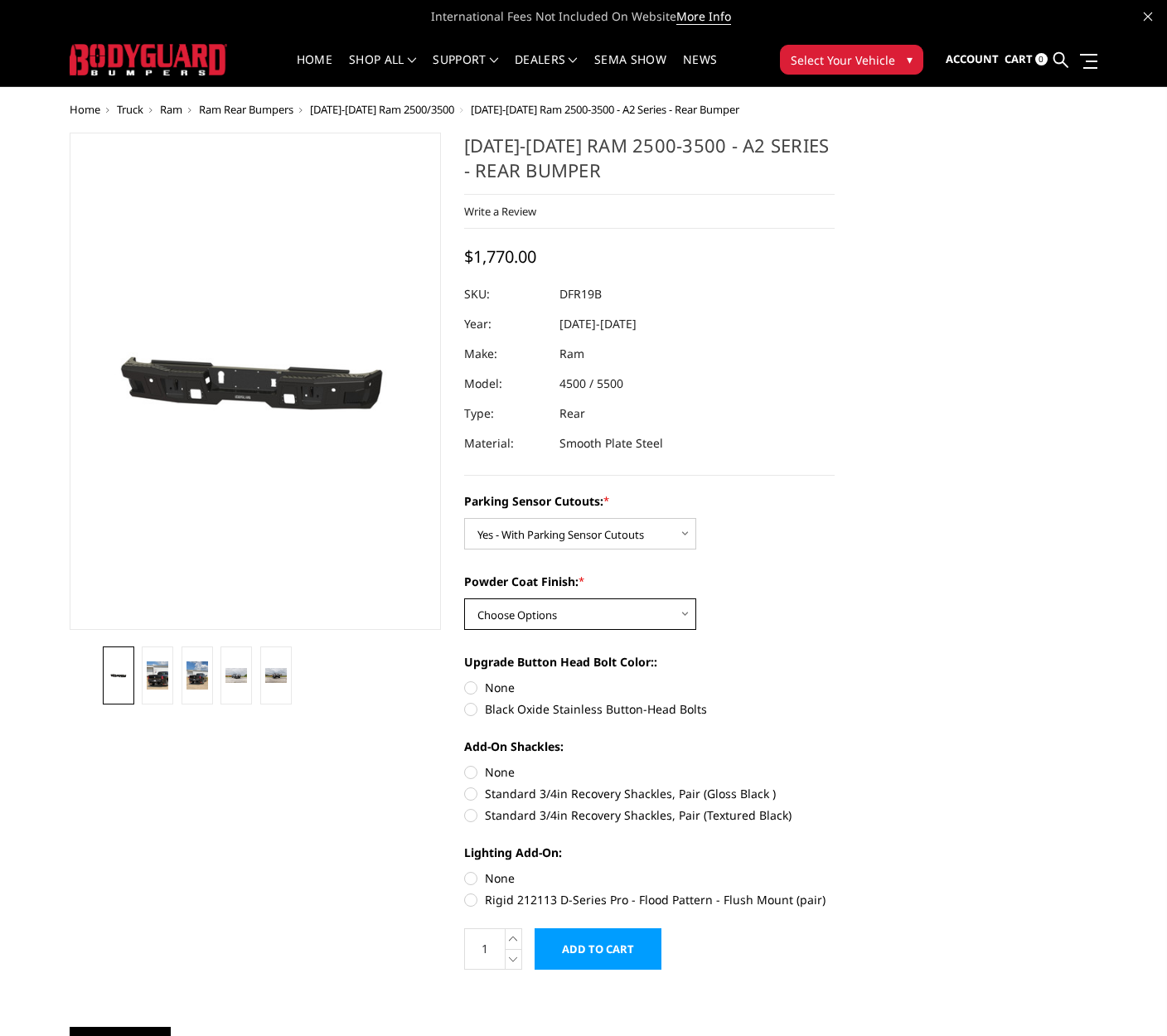
select select "2166"
click at [473, 703] on label "Black Oxide Stainless Button-Head Bolts" at bounding box center [650, 708] width 372 height 18
click at [835, 680] on input "Black Oxide Stainless Button-Head Bolts" at bounding box center [835, 679] width 1 height 1
radio input "true"
